Goal: Check status: Check status

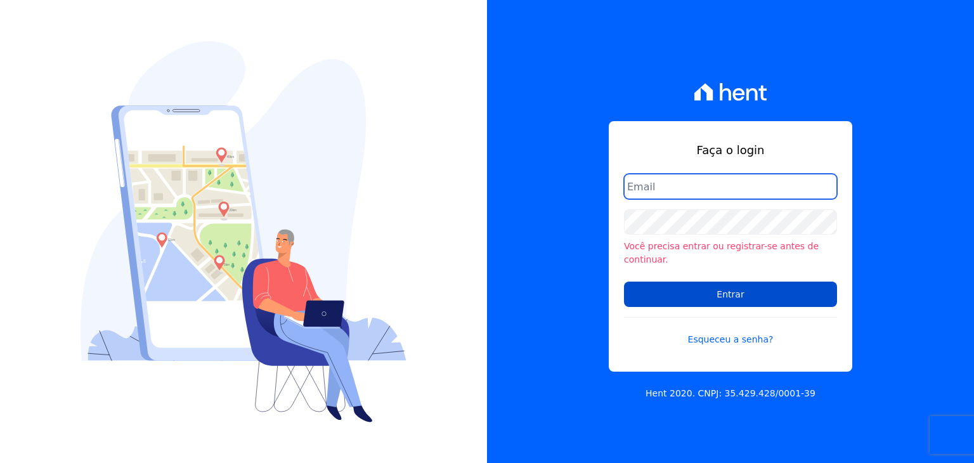
type input "[PERSON_NAME][EMAIL_ADDRESS][DOMAIN_NAME]"
click at [715, 292] on input "Entrar" at bounding box center [730, 294] width 213 height 25
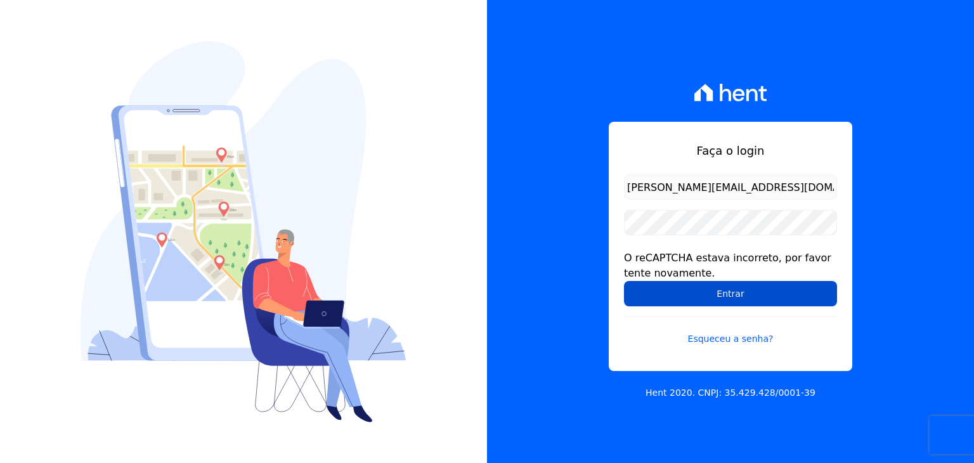
click at [698, 295] on input "Entrar" at bounding box center [730, 293] width 213 height 25
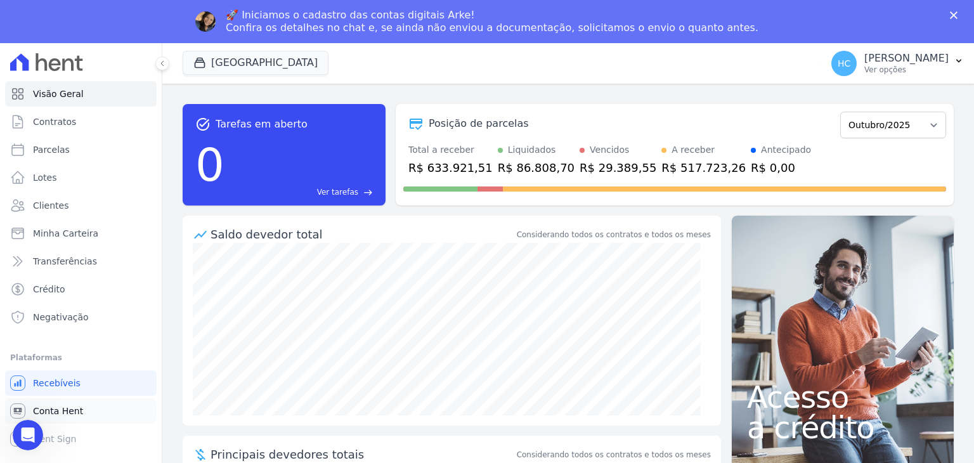
click at [62, 419] on link "Conta Hent" at bounding box center [81, 410] width 152 height 25
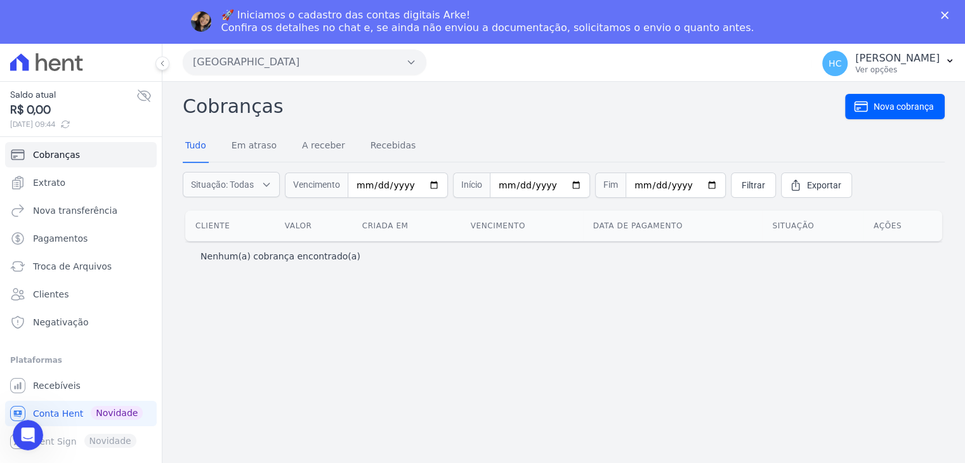
click at [67, 15] on div "🚀 Iniciamos o cadastro das contas digitais Arke! Confira os detalhes no chat e,…" at bounding box center [482, 21] width 965 height 33
click at [53, 183] on span "Extrato" at bounding box center [49, 182] width 32 height 13
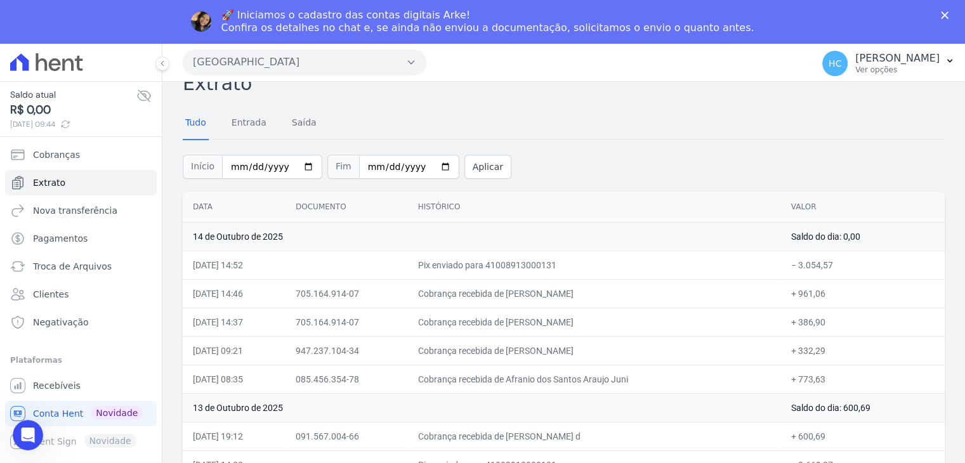
scroll to position [25, 0]
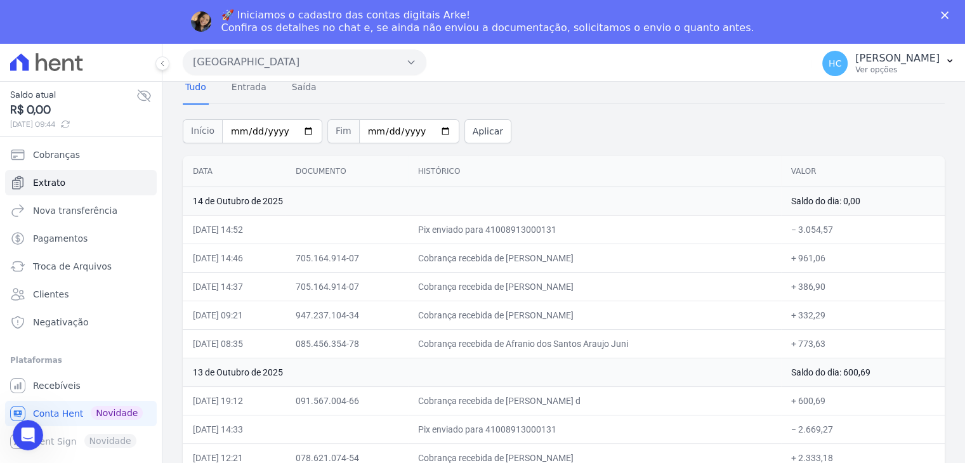
scroll to position [0, 0]
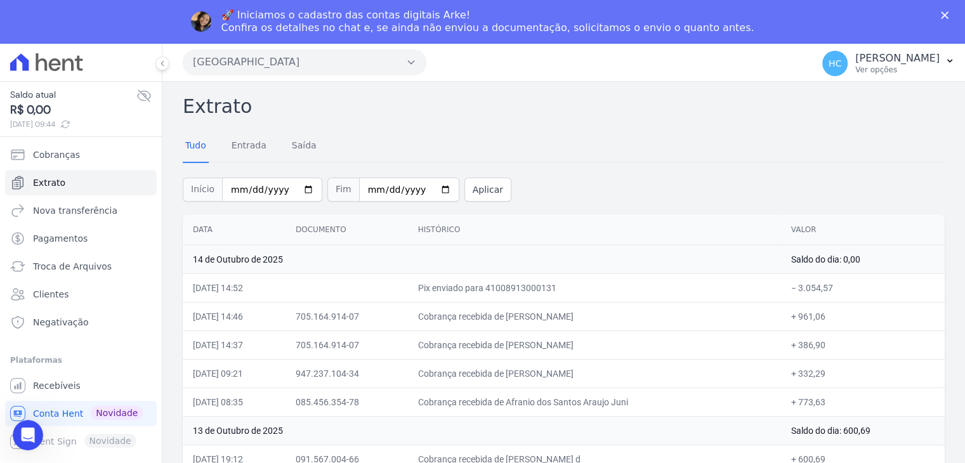
click at [785, 176] on div "Início 2025-10-01 Fim 2025-10-15 Aplicar" at bounding box center [564, 188] width 762 height 53
click at [48, 189] on link "Extrato" at bounding box center [81, 182] width 152 height 25
